Goal: Transaction & Acquisition: Subscribe to service/newsletter

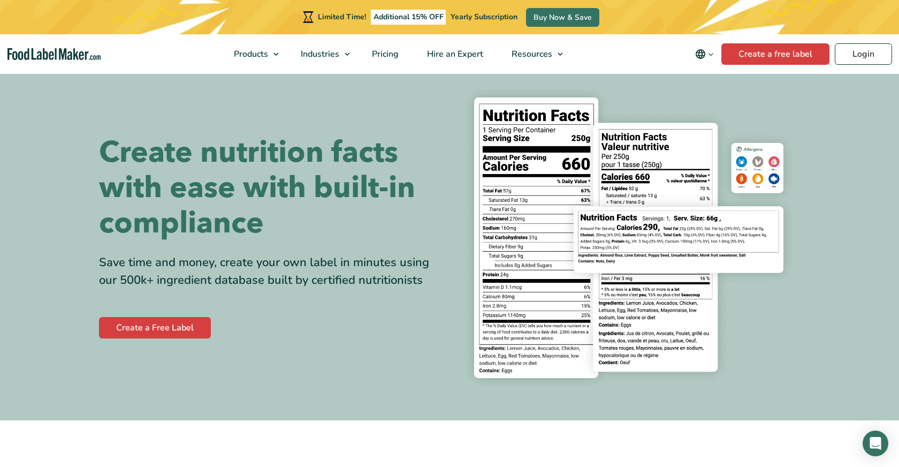
scroll to position [15, 0]
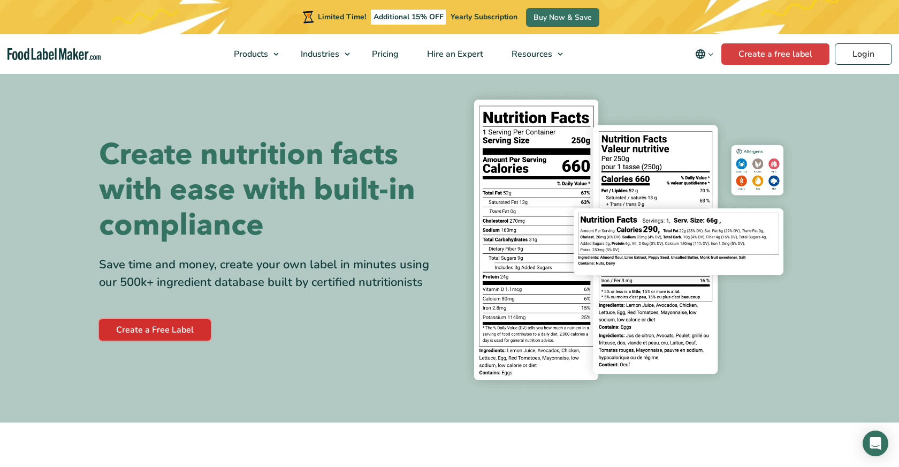
click at [136, 328] on link "Create a Free Label" at bounding box center [155, 329] width 112 height 21
